Goal: Task Accomplishment & Management: Manage account settings

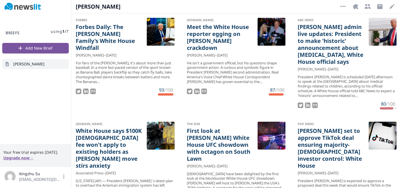
click at [31, 3] on img at bounding box center [22, 7] width 37 height 8
click at [30, 9] on img at bounding box center [22, 7] width 37 height 8
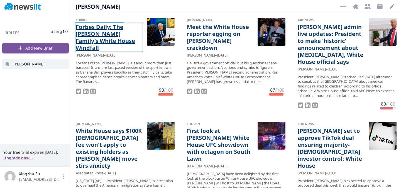
click at [113, 37] on link "Forbes Daily: The [PERSON_NAME] Family's White House Windfall" at bounding box center [109, 37] width 67 height 28
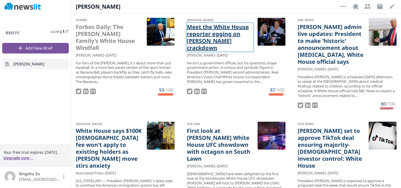
click at [217, 37] on link "Meet the White House reporter egging on [PERSON_NAME] crackdown" at bounding box center [220, 37] width 67 height 28
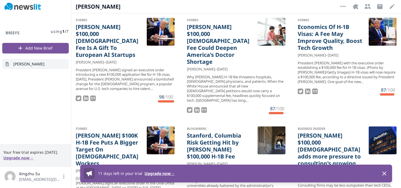
click at [166, 174] on button "Upgrade now →" at bounding box center [160, 174] width 30 height 6
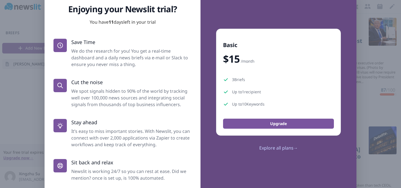
scroll to position [39, 0]
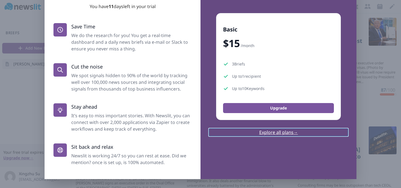
click at [281, 132] on link "Explore all plans →" at bounding box center [279, 132] width 138 height 7
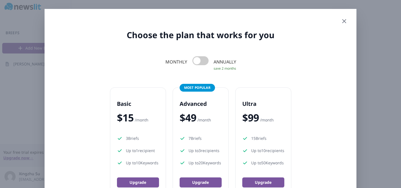
click at [344, 20] on icon "button" at bounding box center [344, 21] width 7 height 7
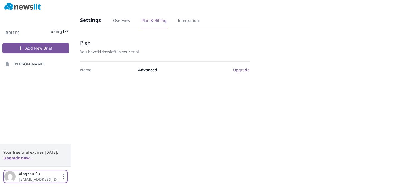
click at [62, 175] on icon "button" at bounding box center [64, 177] width 6 height 6
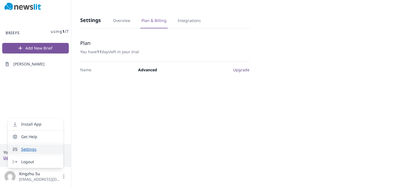
click at [51, 154] on link "Settings" at bounding box center [35, 149] width 55 height 10
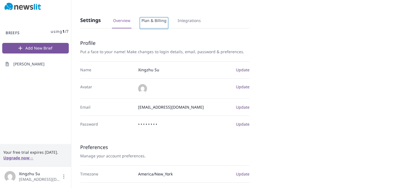
click at [165, 25] on link "Plan & Billing" at bounding box center [153, 23] width 27 height 11
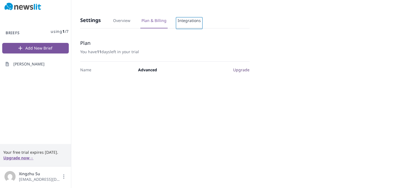
click at [181, 24] on link "Integrations" at bounding box center [189, 23] width 25 height 11
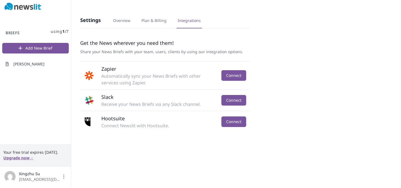
click at [95, 19] on h3 "Settings" at bounding box center [90, 20] width 21 height 7
click at [11, 179] on img "button" at bounding box center [9, 176] width 11 height 11
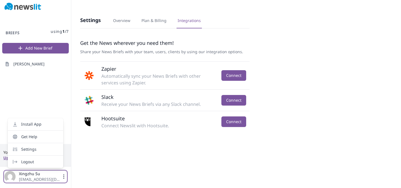
click at [13, 178] on img "button" at bounding box center [9, 176] width 11 height 11
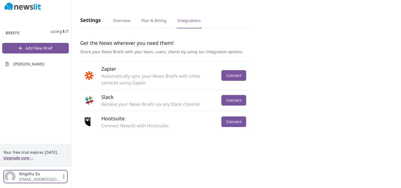
click at [12, 181] on img "button" at bounding box center [9, 176] width 11 height 11
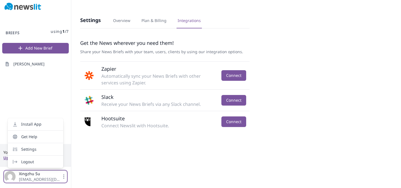
click at [44, 104] on div "Briefs using 1 / 7 Add New Brief Trump" at bounding box center [35, 78] width 71 height 131
